Goal: Find specific page/section: Find specific page/section

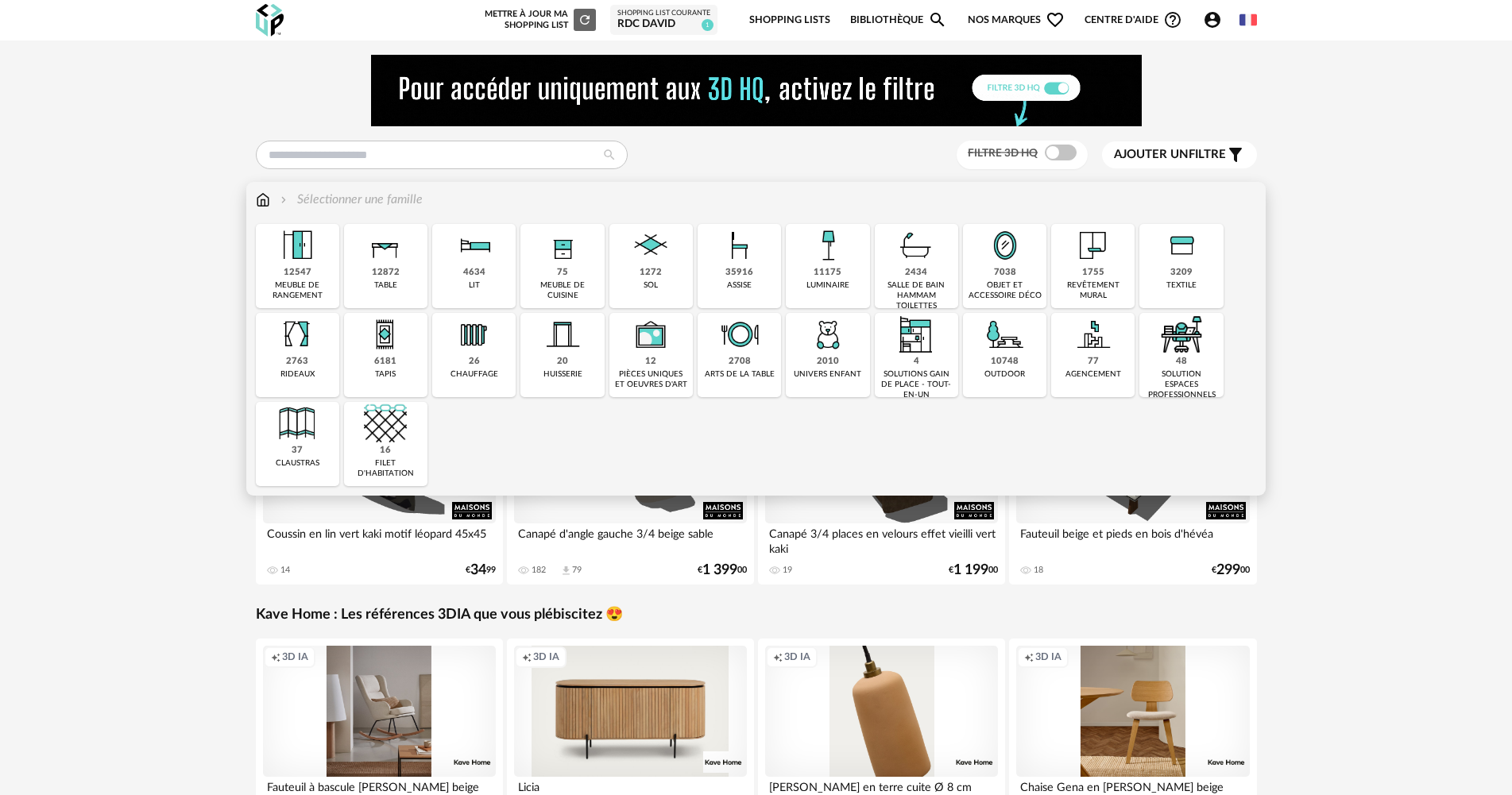
click at [575, 262] on img at bounding box center [562, 245] width 43 height 43
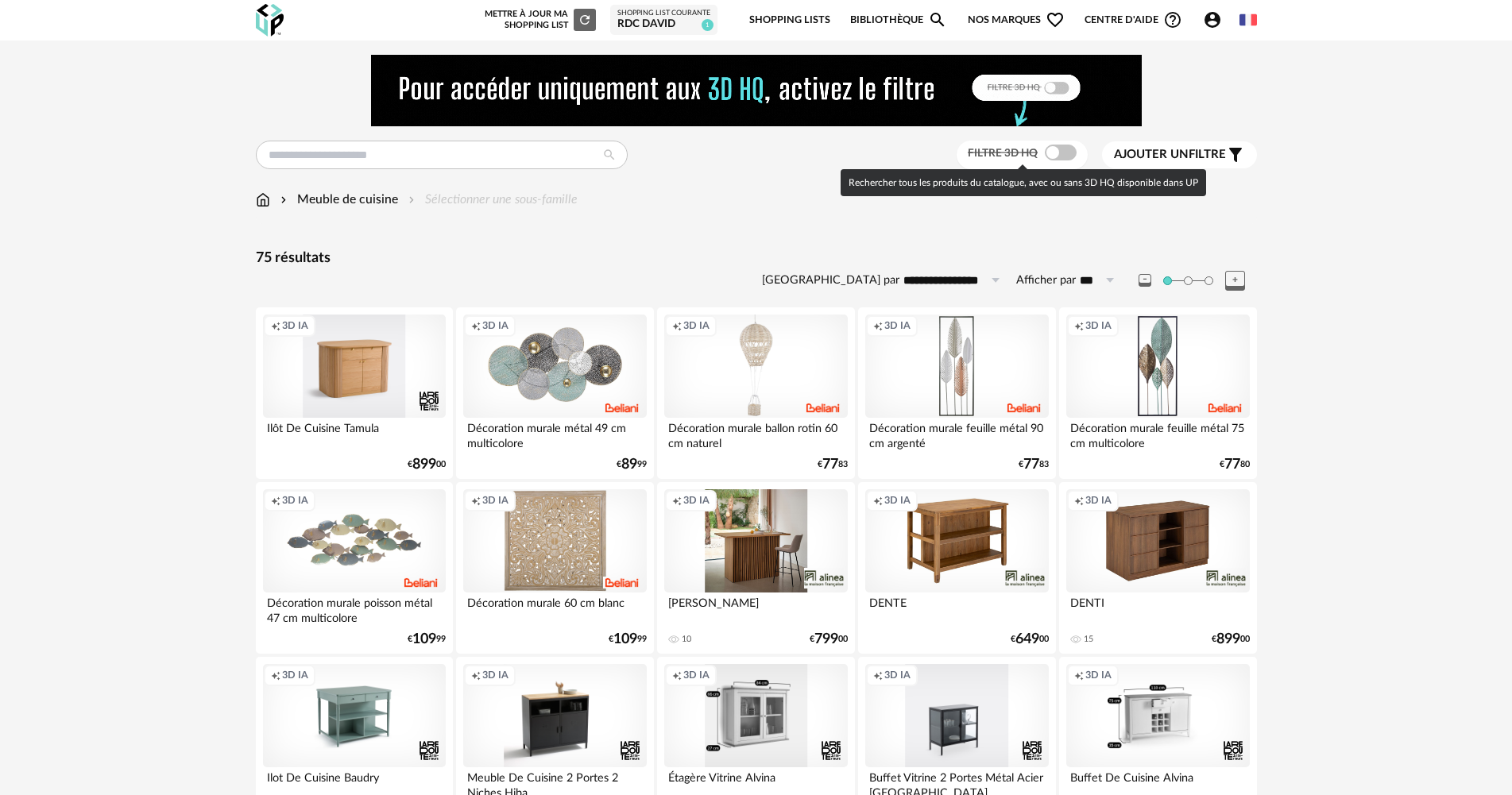
click at [1059, 151] on span at bounding box center [1061, 152] width 32 height 16
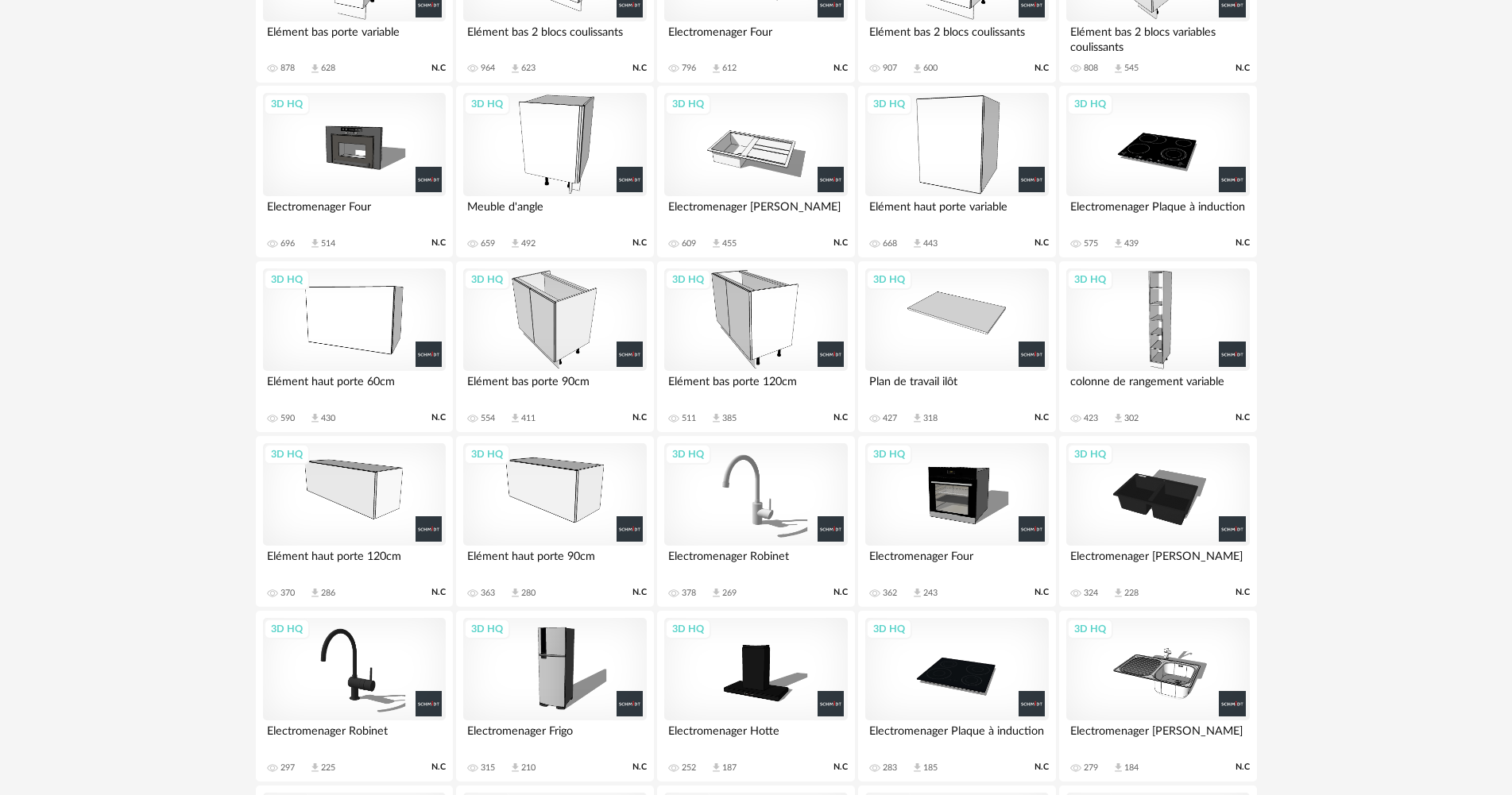
scroll to position [636, 0]
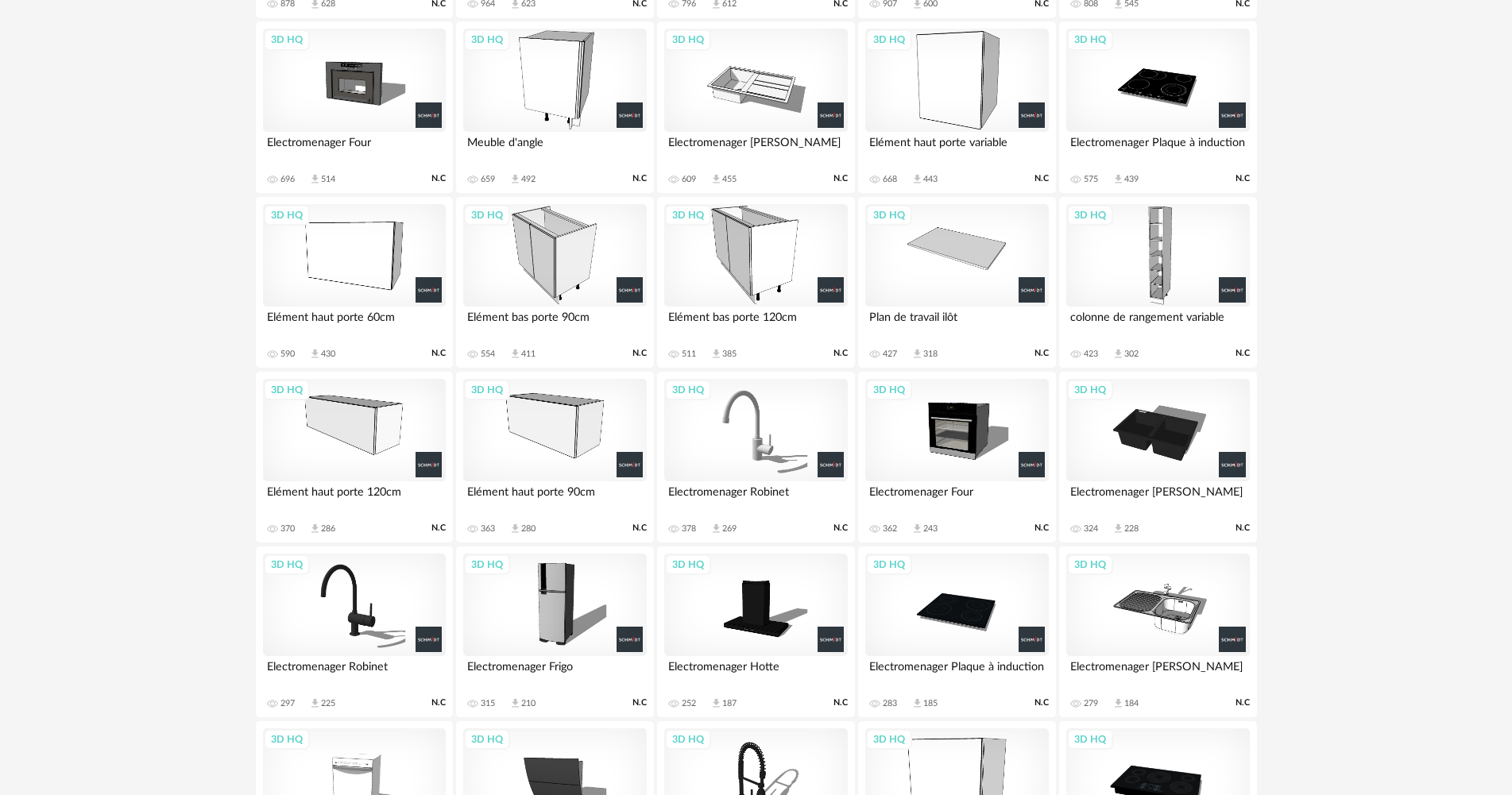
click at [568, 622] on div "3D HQ" at bounding box center [554, 605] width 183 height 103
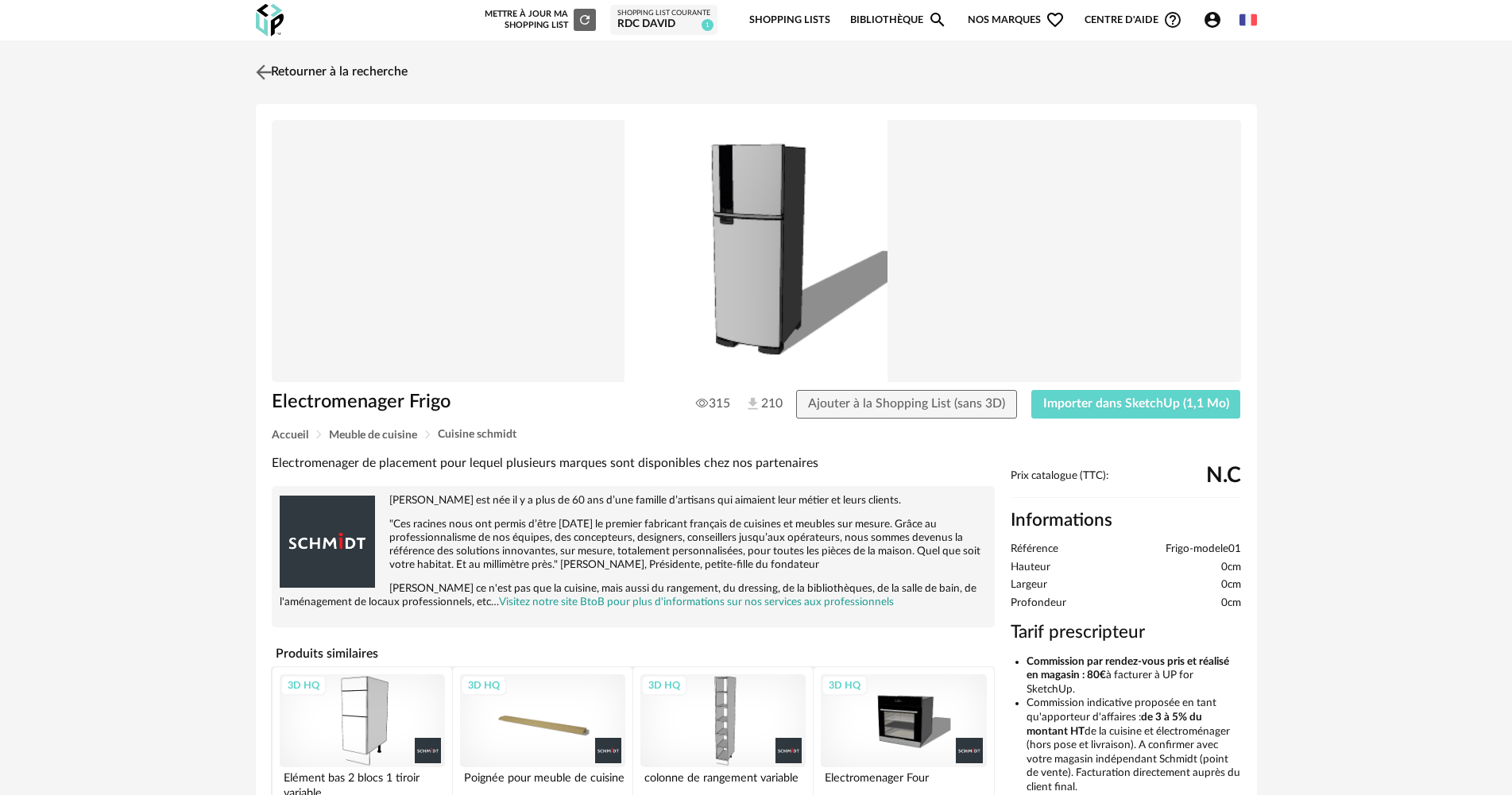
click at [265, 72] on img at bounding box center [263, 72] width 23 height 23
